Goal: Task Accomplishment & Management: Manage account settings

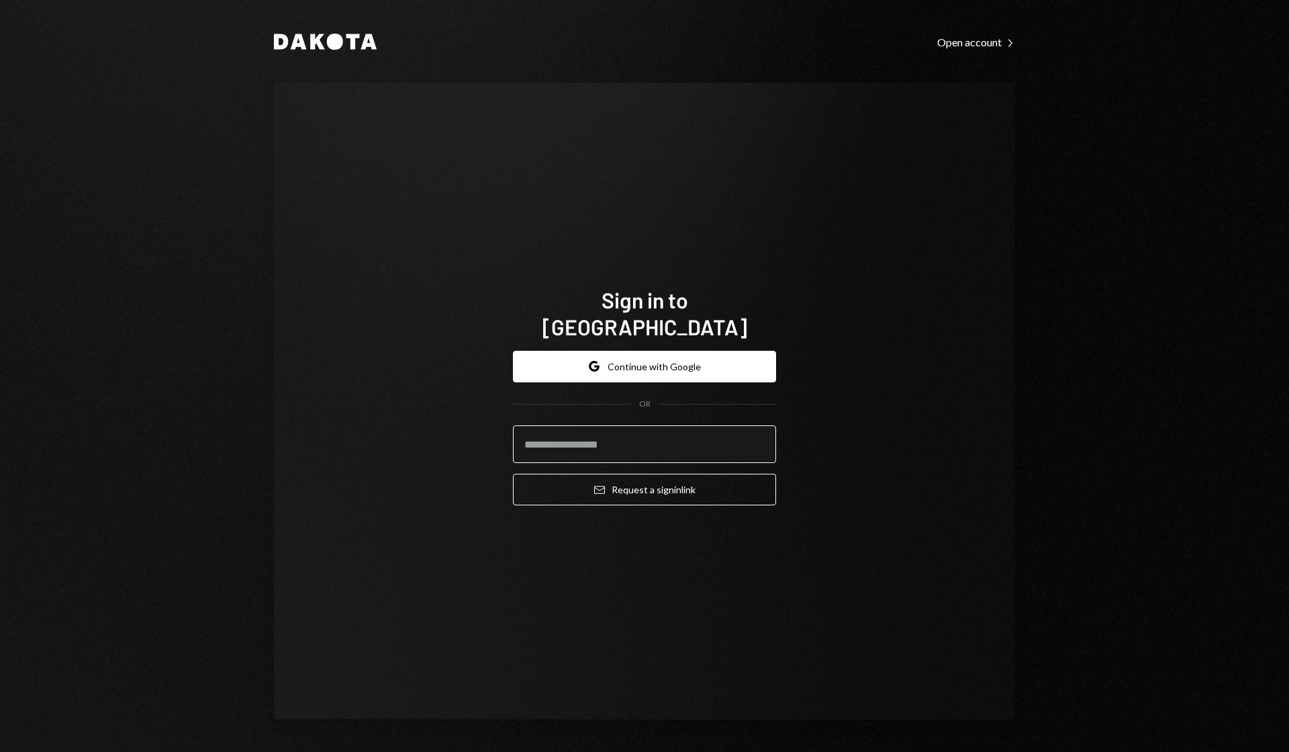
click at [640, 435] on input "email" at bounding box center [644, 444] width 263 height 38
type input "**********"
click at [648, 500] on div "**********" at bounding box center [644, 428] width 263 height 177
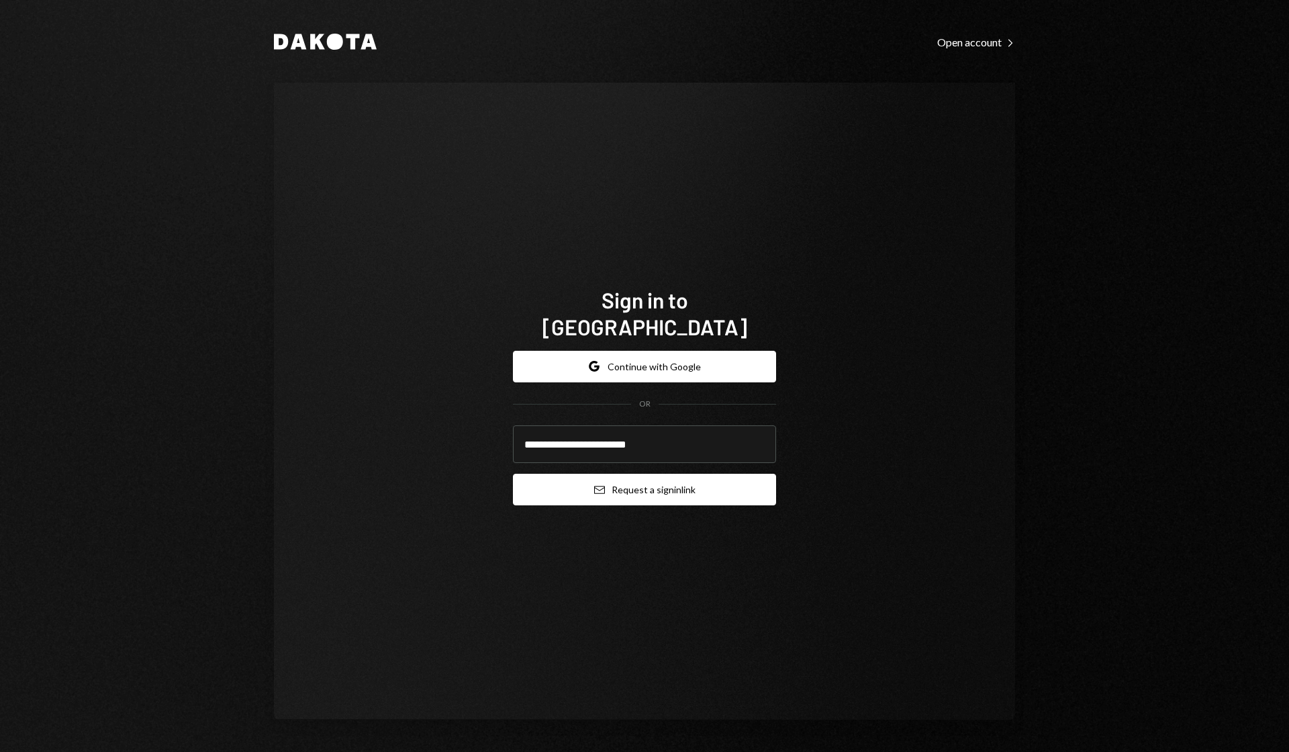
click at [645, 479] on button "Email Request a sign in link" at bounding box center [644, 489] width 263 height 32
